Goal: Feedback & Contribution: Submit feedback/report problem

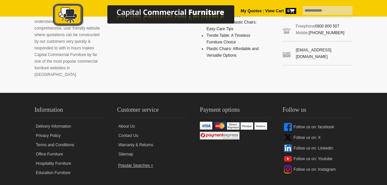
scroll to position [796, 0]
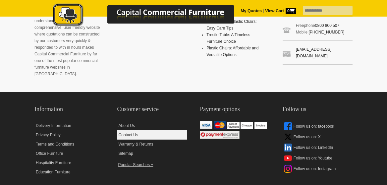
click at [133, 130] on link "Contact Us" at bounding box center [152, 134] width 70 height 9
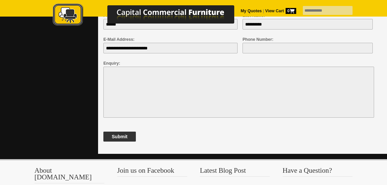
scroll to position [455, 0]
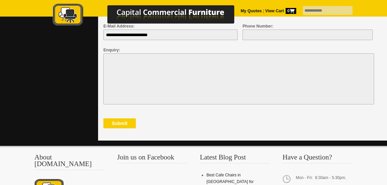
click at [123, 124] on button "Submit" at bounding box center [119, 123] width 33 height 10
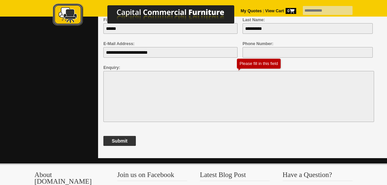
scroll to position [420, 0]
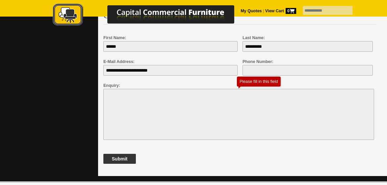
click at [106, 95] on textarea at bounding box center [238, 114] width 271 height 51
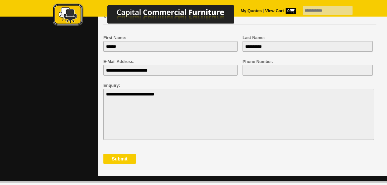
type textarea "**********"
click at [119, 159] on button "Submit" at bounding box center [119, 159] width 33 height 10
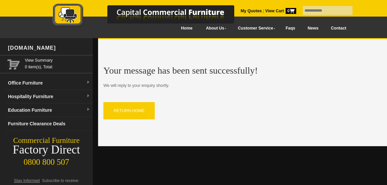
click at [339, 28] on link "Contact" at bounding box center [339, 28] width 28 height 15
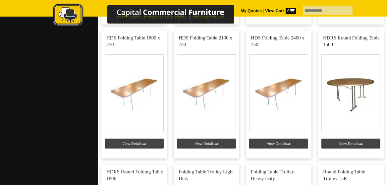
scroll to position [416, 0]
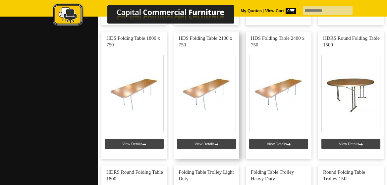
click at [202, 90] on link at bounding box center [207, 95] width 66 height 127
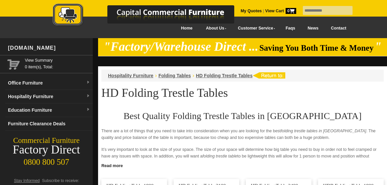
scroll to position [416, 0]
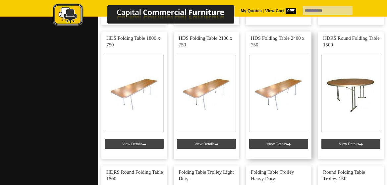
click at [288, 85] on link at bounding box center [279, 95] width 66 height 127
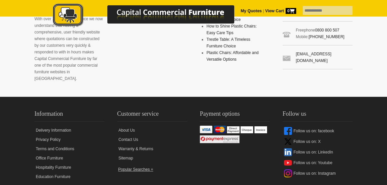
scroll to position [791, 0]
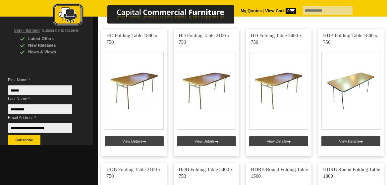
scroll to position [137, 0]
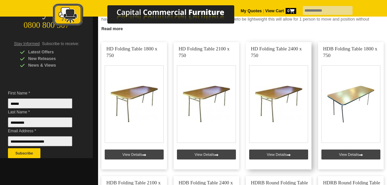
click at [281, 96] on link at bounding box center [279, 105] width 66 height 127
